Goal: Transaction & Acquisition: Purchase product/service

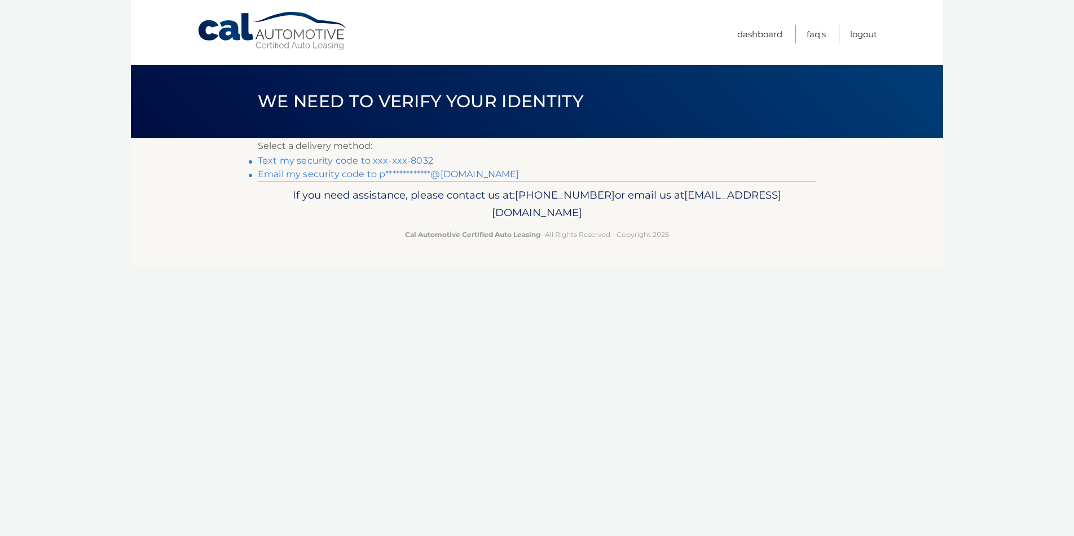
click at [348, 175] on link "**********" at bounding box center [389, 174] width 262 height 11
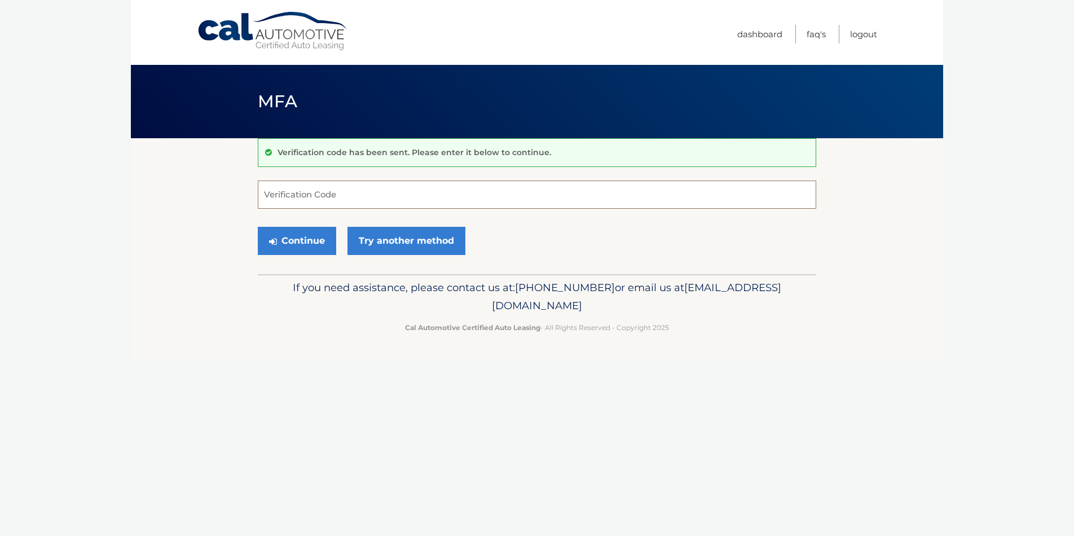
click at [327, 197] on input "Verification Code" at bounding box center [537, 195] width 559 height 28
click at [288, 193] on input "Verification Code" at bounding box center [537, 195] width 559 height 28
type input "500423"
click at [258, 227] on button "Continue" at bounding box center [297, 241] width 78 height 28
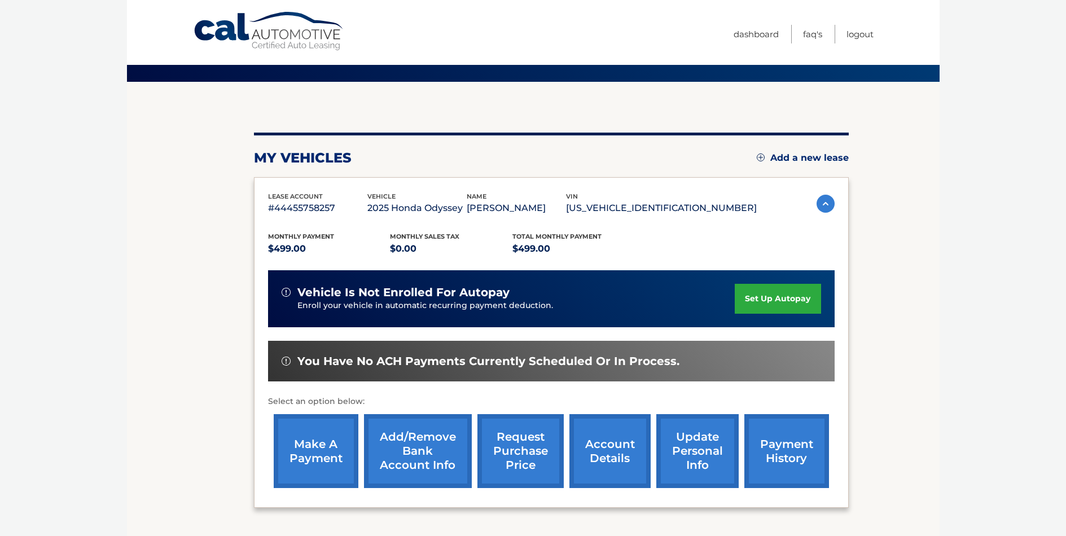
scroll to position [113, 0]
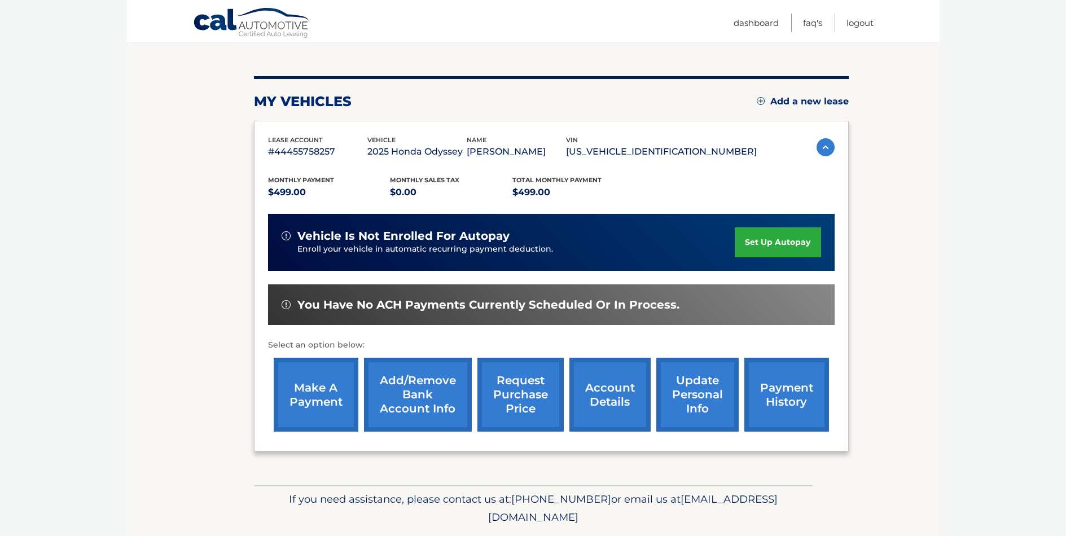
click at [337, 409] on link "make a payment" at bounding box center [316, 395] width 85 height 74
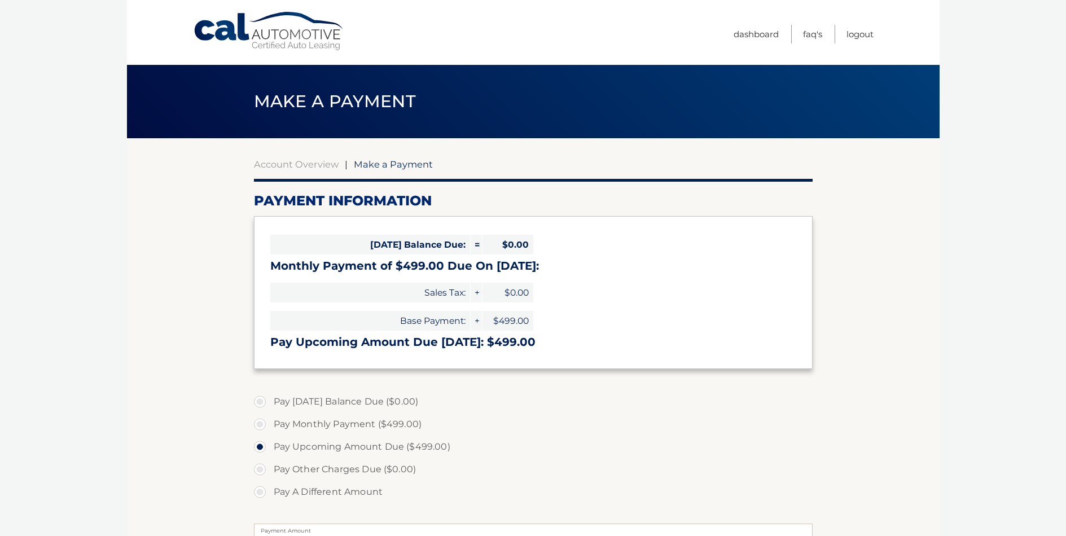
select select "ZmM1YWQ4NTMtZjAwOS00NDhlLTg1ZjAtOWRjNGNjNDZjNDk2"
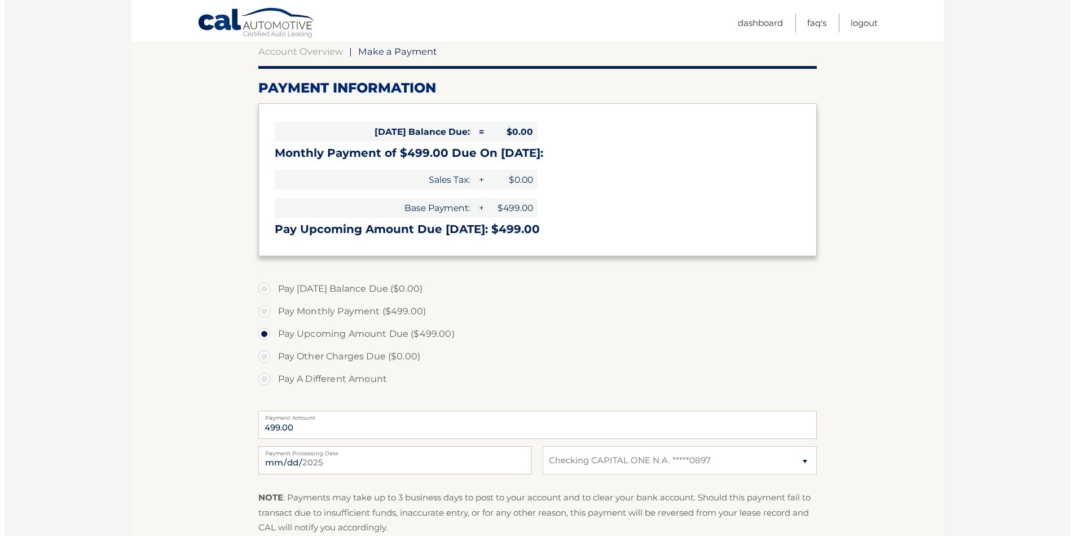
scroll to position [226, 0]
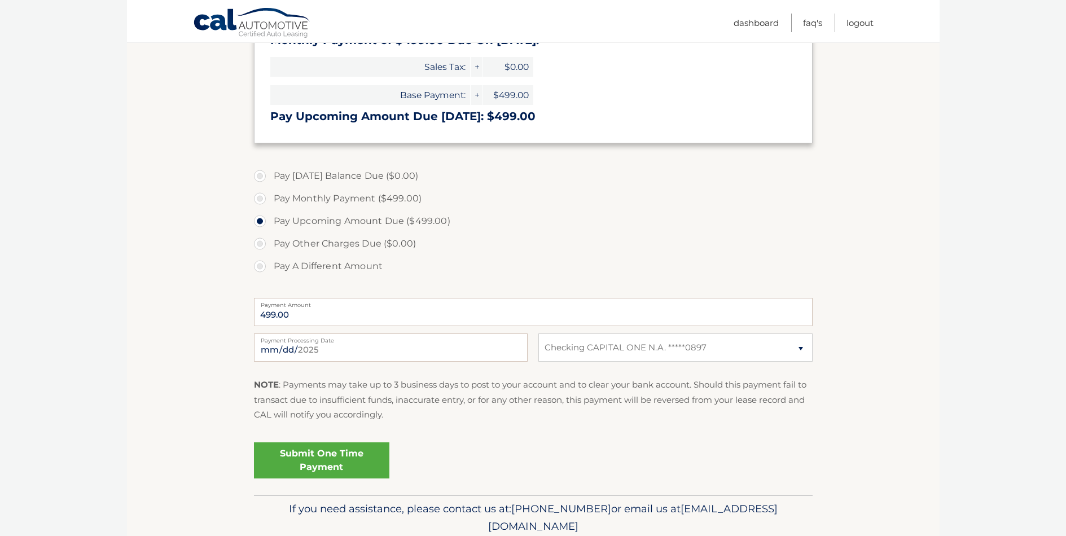
click at [359, 458] on link "Submit One Time Payment" at bounding box center [321, 460] width 135 height 36
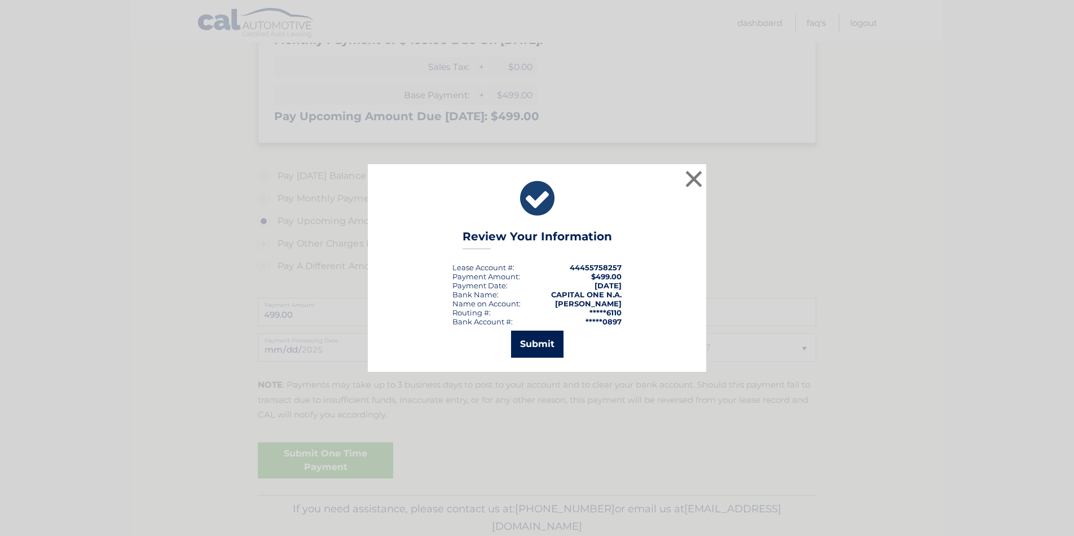
click at [544, 347] on button "Submit" at bounding box center [537, 344] width 52 height 27
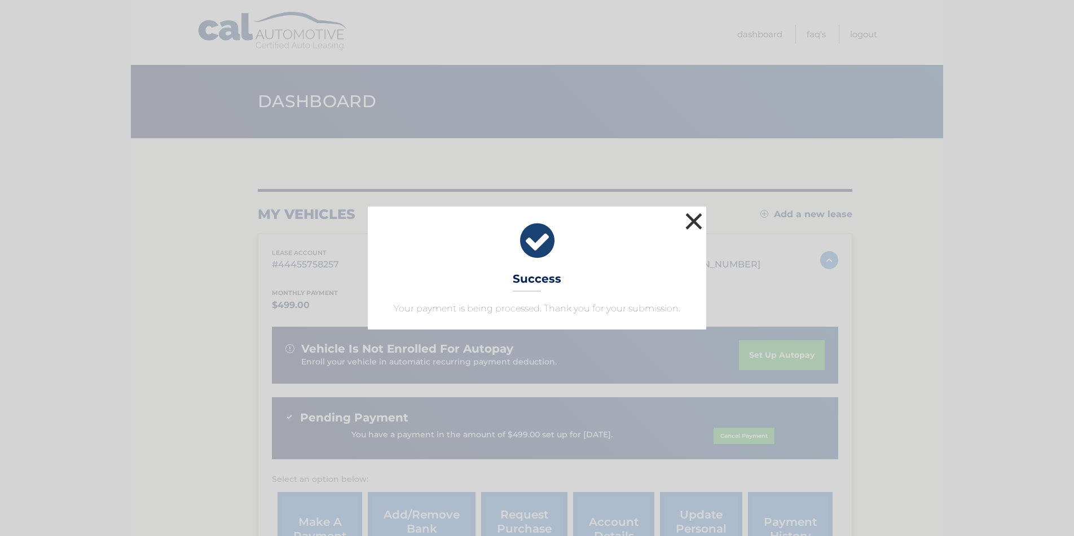
click at [700, 222] on button "×" at bounding box center [694, 221] width 23 height 23
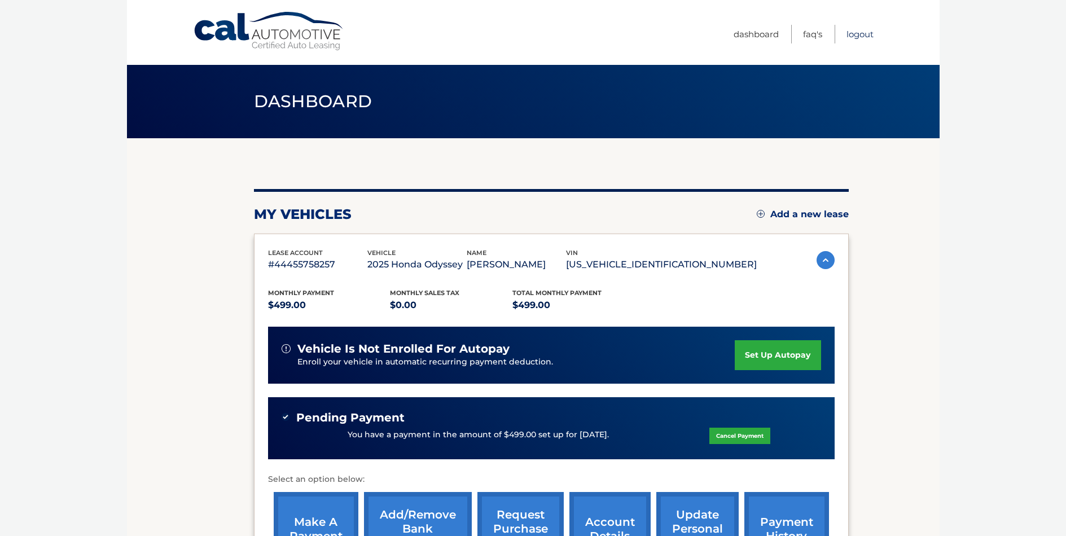
click at [866, 36] on link "Logout" at bounding box center [859, 34] width 27 height 19
